Goal: Information Seeking & Learning: Learn about a topic

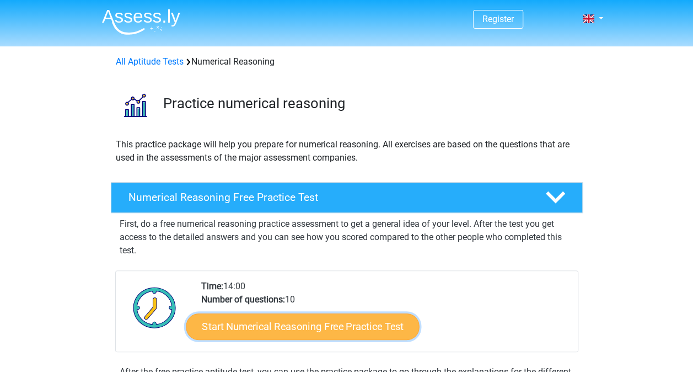
click at [286, 326] on link "Start Numerical Reasoning Free Practice Test" at bounding box center [302, 326] width 233 height 26
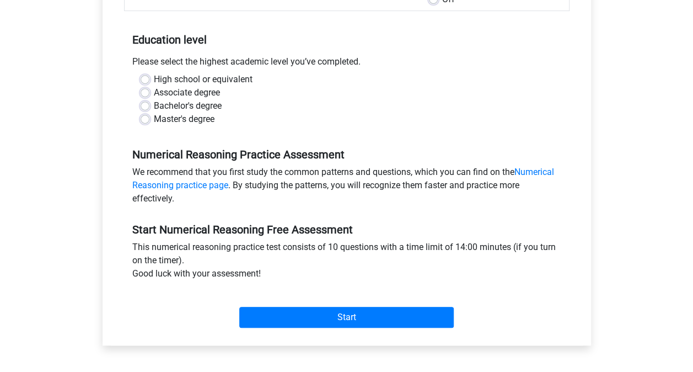
scroll to position [221, 0]
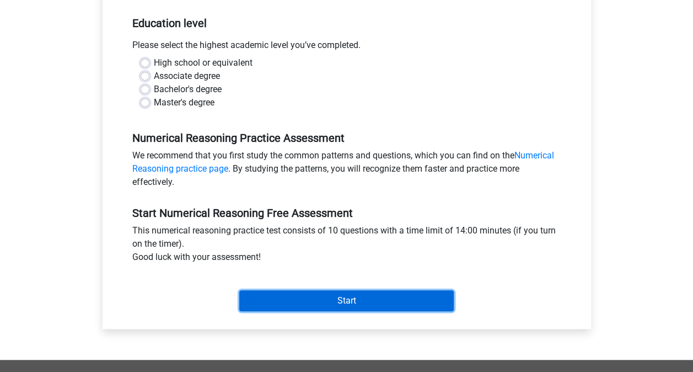
click at [316, 292] on input "Start" at bounding box center [346, 300] width 214 height 21
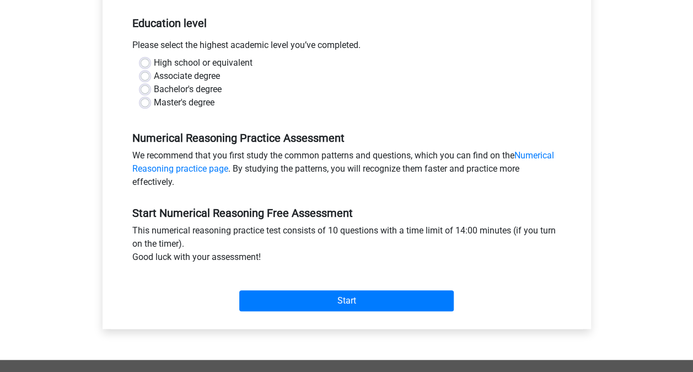
click at [311, 71] on div "Associate degree" at bounding box center [347, 75] width 412 height 13
click at [198, 62] on label "High school or equivalent" at bounding box center [203, 62] width 99 height 13
click at [149, 62] on input "High school or equivalent" at bounding box center [145, 61] width 9 height 11
radio input "true"
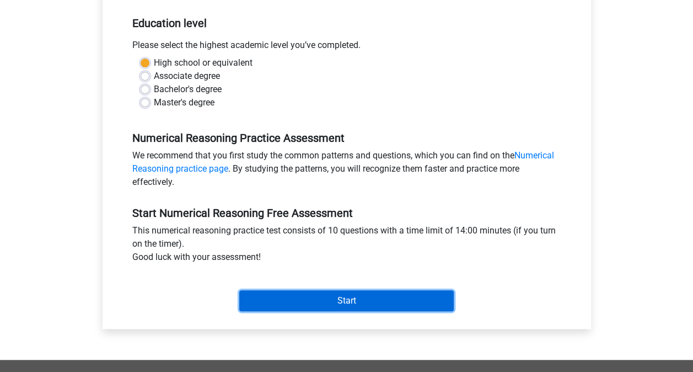
click at [352, 296] on input "Start" at bounding box center [346, 300] width 214 height 21
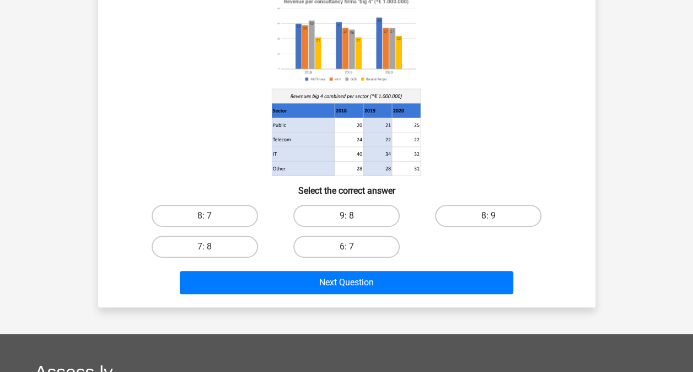
scroll to position [110, 0]
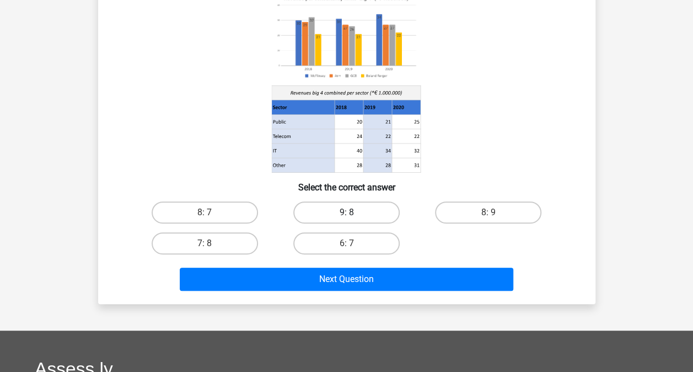
click at [377, 207] on label "9: 8" at bounding box center [346, 212] width 106 height 22
click at [353, 212] on input "9: 8" at bounding box center [349, 215] width 7 height 7
radio input "true"
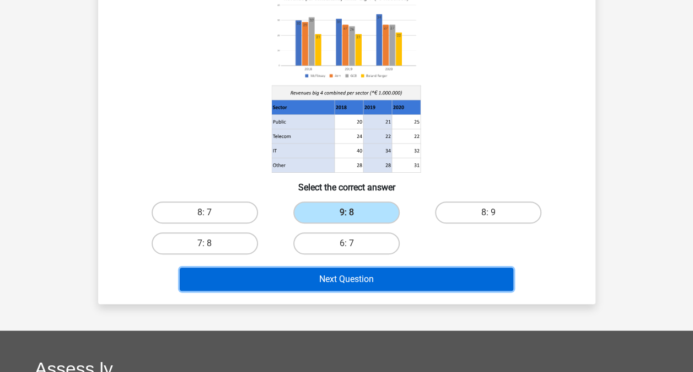
click at [300, 278] on button "Next Question" at bounding box center [347, 278] width 334 height 23
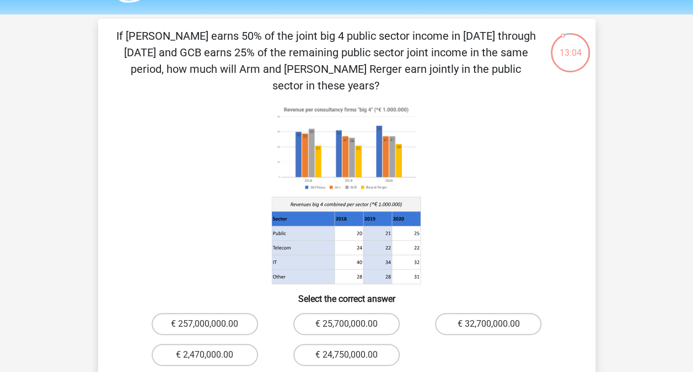
scroll to position [0, 0]
